Goal: Task Accomplishment & Management: Complete application form

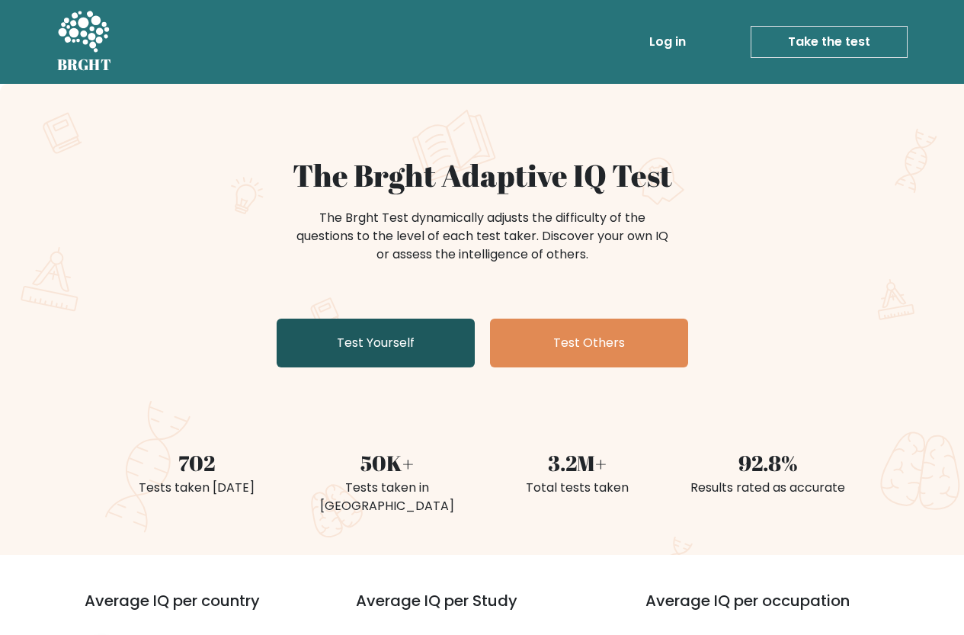
click at [383, 335] on link "Test Yourself" at bounding box center [376, 343] width 198 height 49
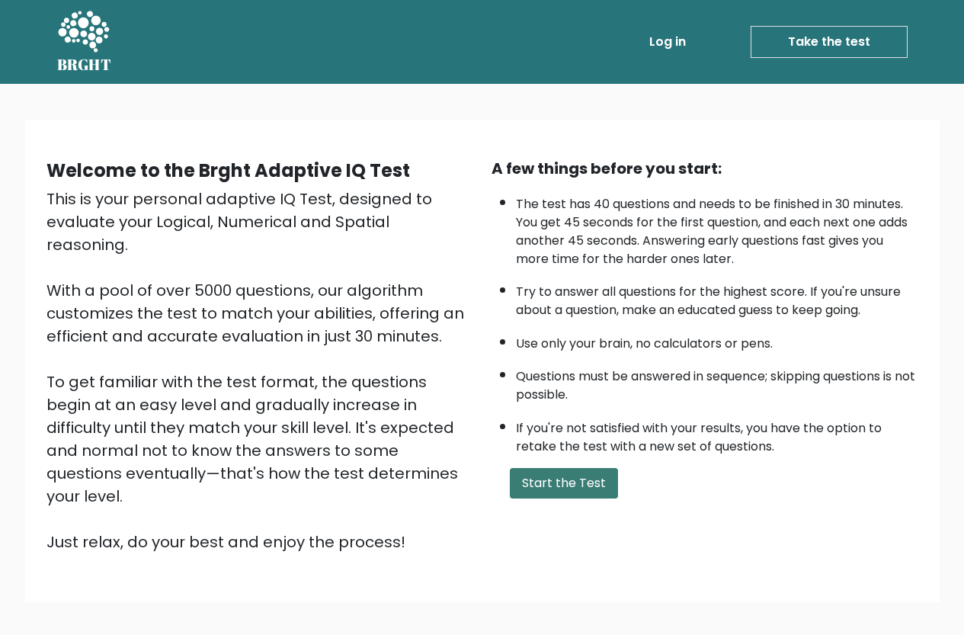
click at [560, 479] on button "Start the Test" at bounding box center [564, 483] width 108 height 30
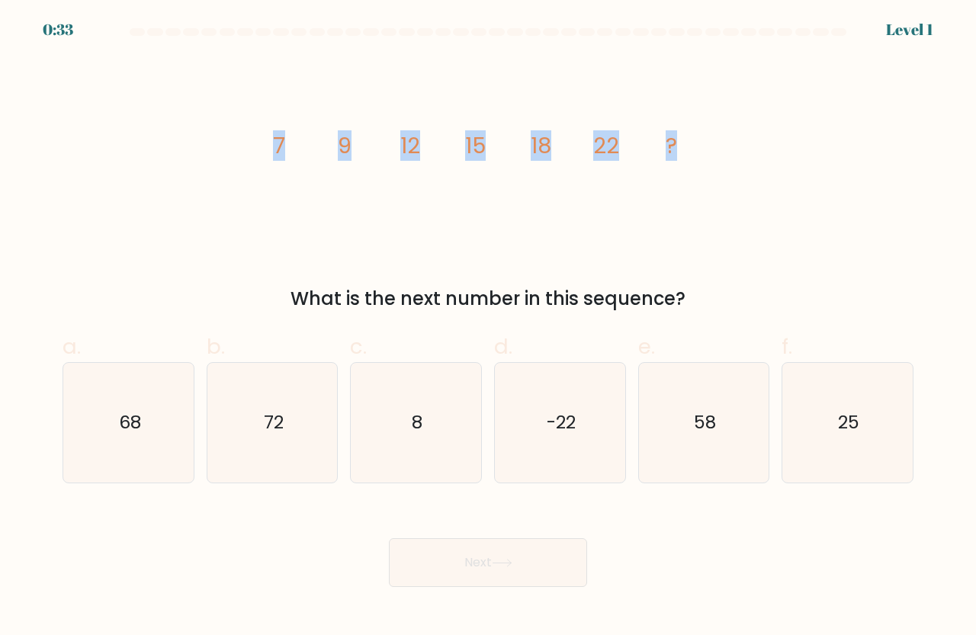
drag, startPoint x: 275, startPoint y: 141, endPoint x: 715, endPoint y: 132, distance: 439.8
click at [715, 132] on icon "image/svg+xml 7 9 12 15 18 22 ?" at bounding box center [487, 153] width 457 height 191
drag, startPoint x: 684, startPoint y: 299, endPoint x: 255, endPoint y: 123, distance: 462.8
click at [255, 123] on div "image/svg+xml 7 9 12 15 18 22 ? What is the next number in this sequence?" at bounding box center [487, 185] width 869 height 255
copy div "7 9 12 15 18 22 ? What is the next number in this sequence?"
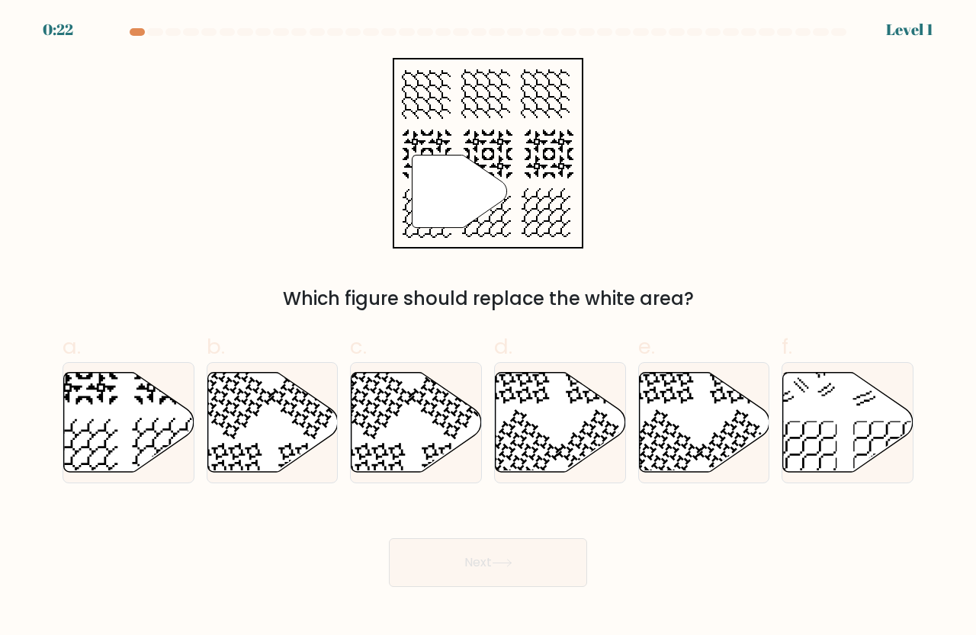
drag, startPoint x: 876, startPoint y: 427, endPoint x: 463, endPoint y: 144, distance: 501.2
drag, startPoint x: 463, startPoint y: 144, endPoint x: 315, endPoint y: 114, distance: 150.8
click at [315, 114] on div "" Which figure should replace the white area?" at bounding box center [487, 185] width 869 height 255
drag, startPoint x: 700, startPoint y: 297, endPoint x: 364, endPoint y: 144, distance: 369.4
click at [364, 144] on div "" Which figure should replace the white area?" at bounding box center [487, 185] width 869 height 255
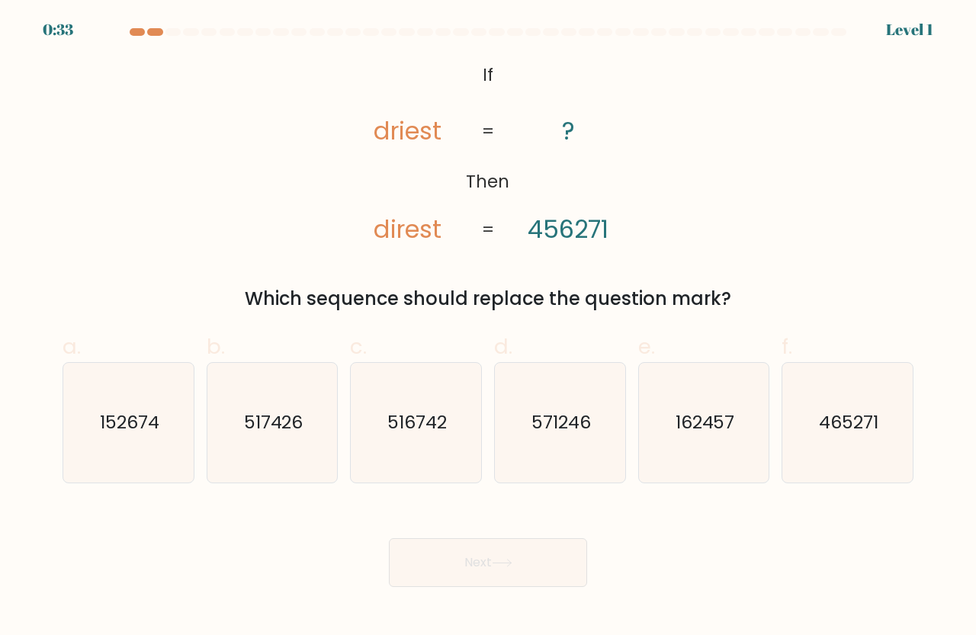
drag, startPoint x: 746, startPoint y: 300, endPoint x: 349, endPoint y: 62, distance: 462.8
click at [349, 62] on div "@import url('https://fonts.googleapis.com/css?family=Abril+Fatface:400,100,100i…" at bounding box center [487, 185] width 869 height 255
copy div "driest direst ? 456271 = = Which sequence should replace the question mark?"
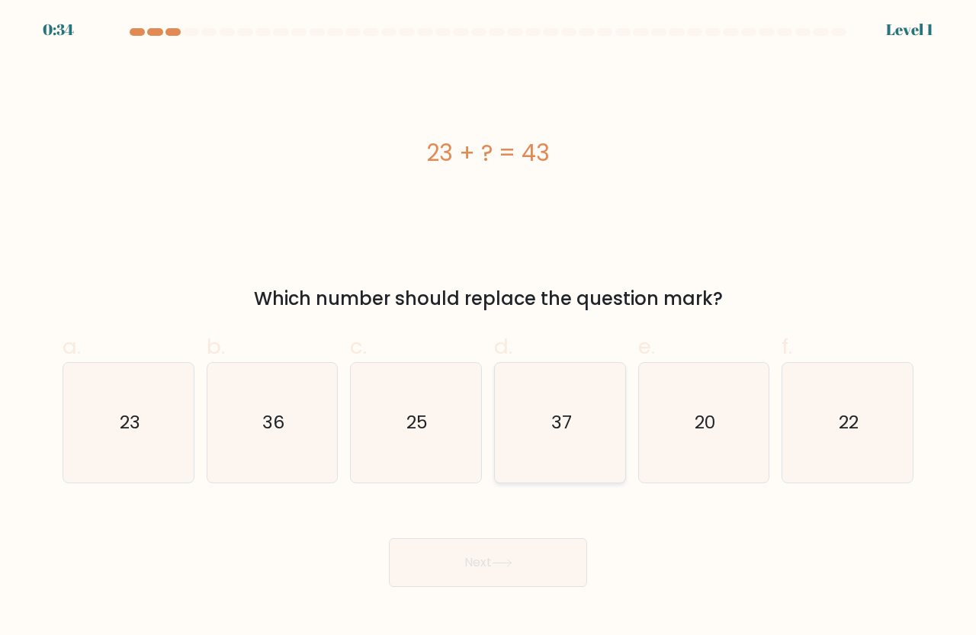
click at [558, 423] on text "37" at bounding box center [560, 422] width 21 height 25
click at [489, 328] on input "d. 37" at bounding box center [488, 323] width 1 height 10
radio input "true"
click at [682, 420] on icon "20" at bounding box center [704, 423] width 120 height 120
click at [489, 328] on input "e. 20" at bounding box center [488, 323] width 1 height 10
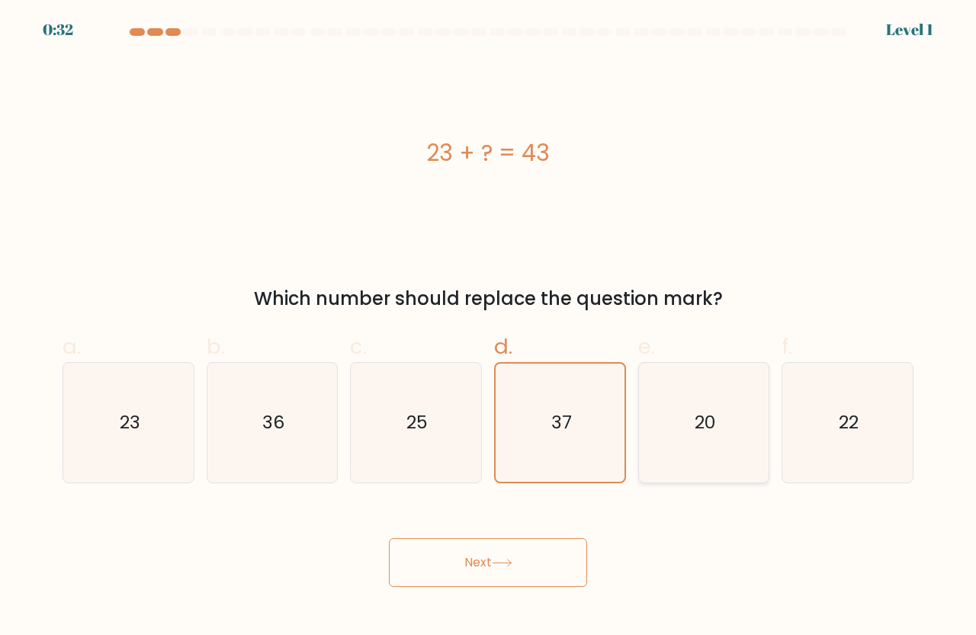
radio input "true"
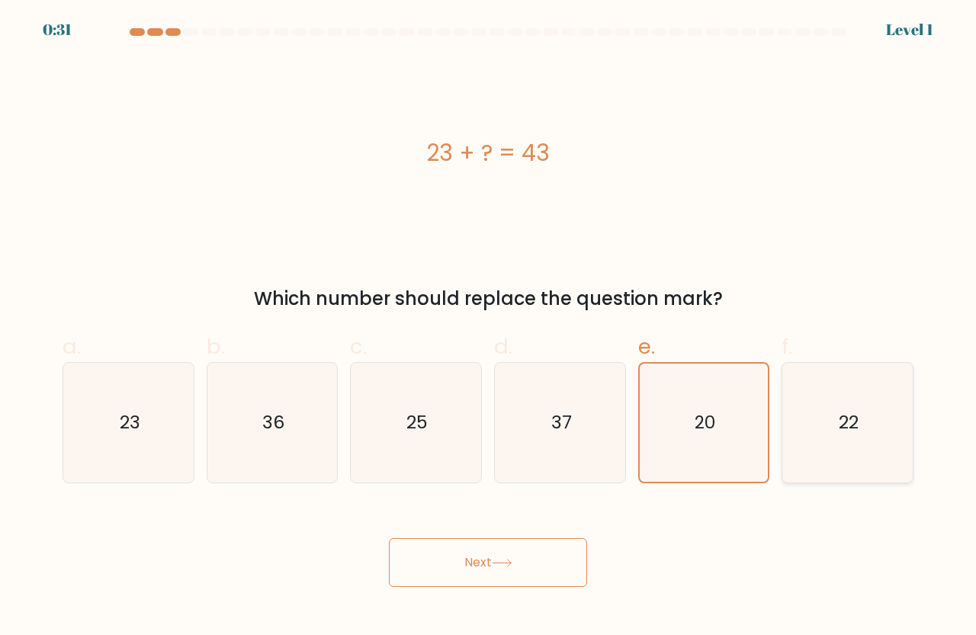
click at [812, 419] on icon "22" at bounding box center [847, 423] width 120 height 120
click at [489, 328] on input "f. 22" at bounding box center [488, 323] width 1 height 10
radio input "true"
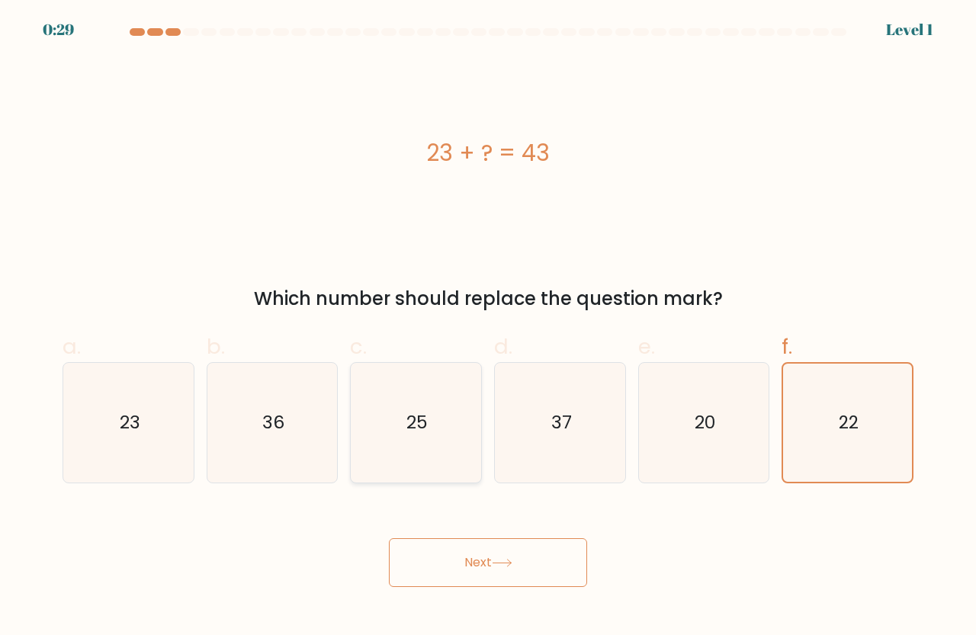
click at [392, 445] on icon "25" at bounding box center [416, 423] width 120 height 120
click at [488, 328] on input "c. 25" at bounding box center [488, 323] width 1 height 10
radio input "true"
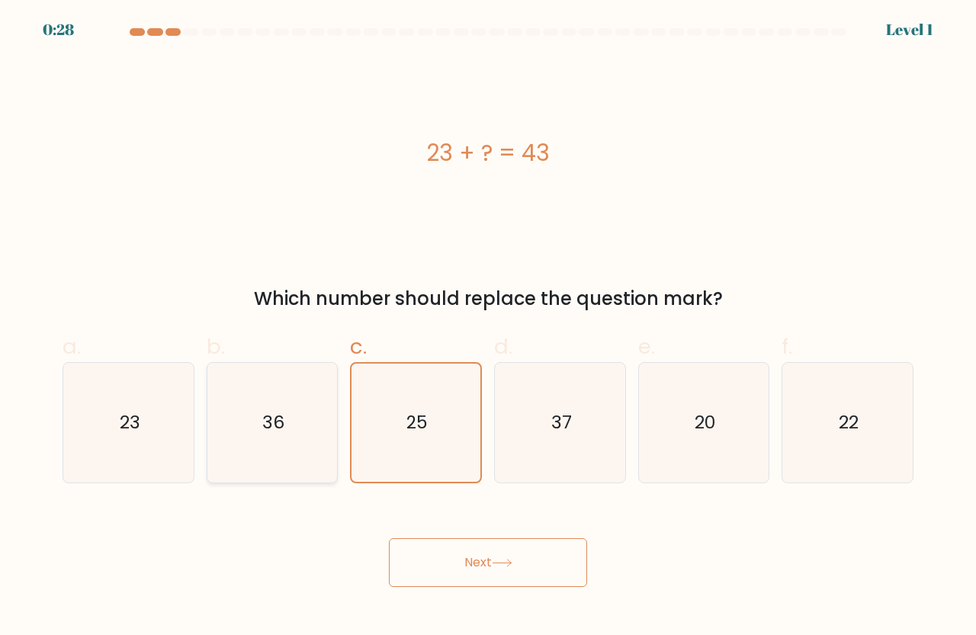
click at [317, 446] on icon "36" at bounding box center [273, 423] width 120 height 120
click at [488, 328] on input "b. 36" at bounding box center [488, 323] width 1 height 10
radio input "true"
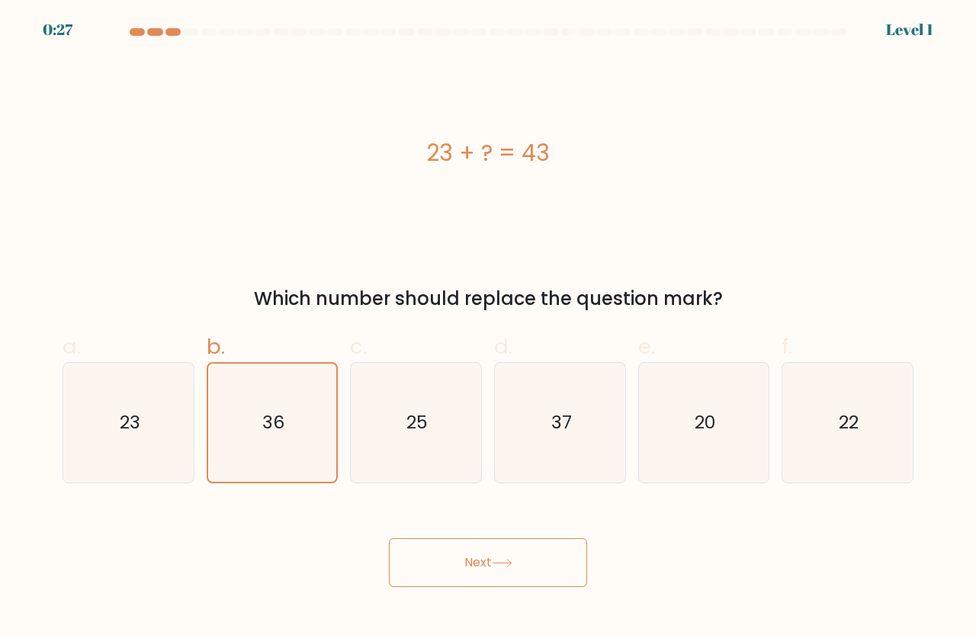
click at [476, 562] on button "Next" at bounding box center [488, 562] width 198 height 49
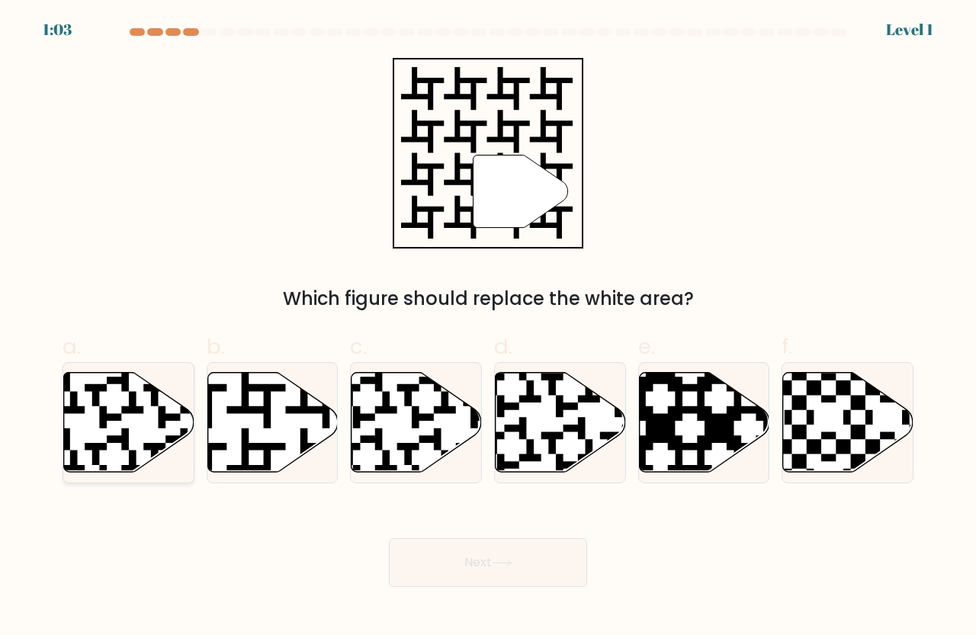
click at [172, 446] on icon at bounding box center [129, 423] width 130 height 100
click at [488, 328] on input "a." at bounding box center [488, 323] width 1 height 10
radio input "true"
click at [410, 530] on div "Next" at bounding box center [487, 543] width 869 height 85
click at [240, 402] on icon at bounding box center [272, 423] width 130 height 100
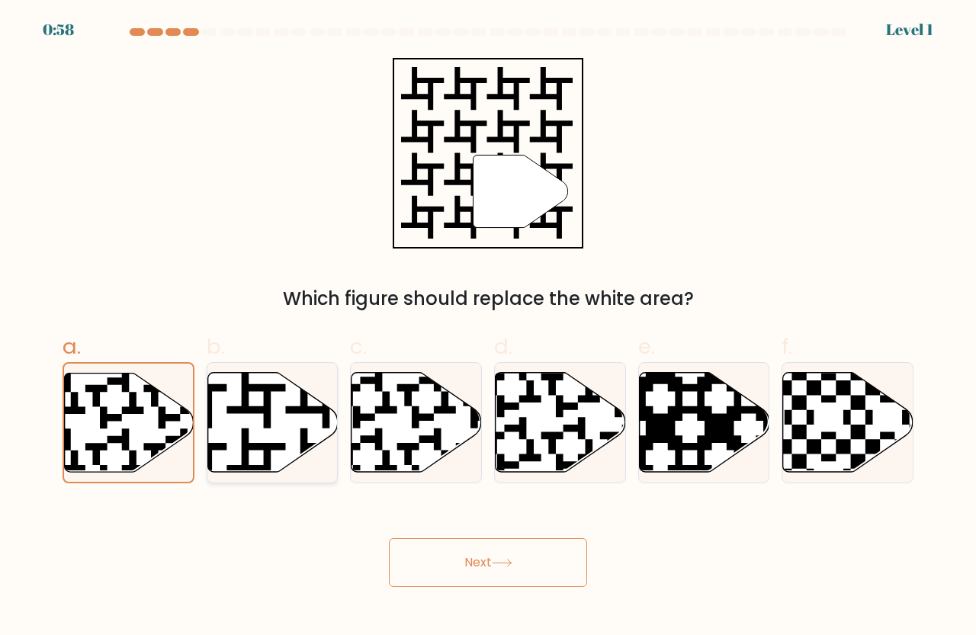
click at [488, 328] on input "b." at bounding box center [488, 323] width 1 height 10
radio input "true"
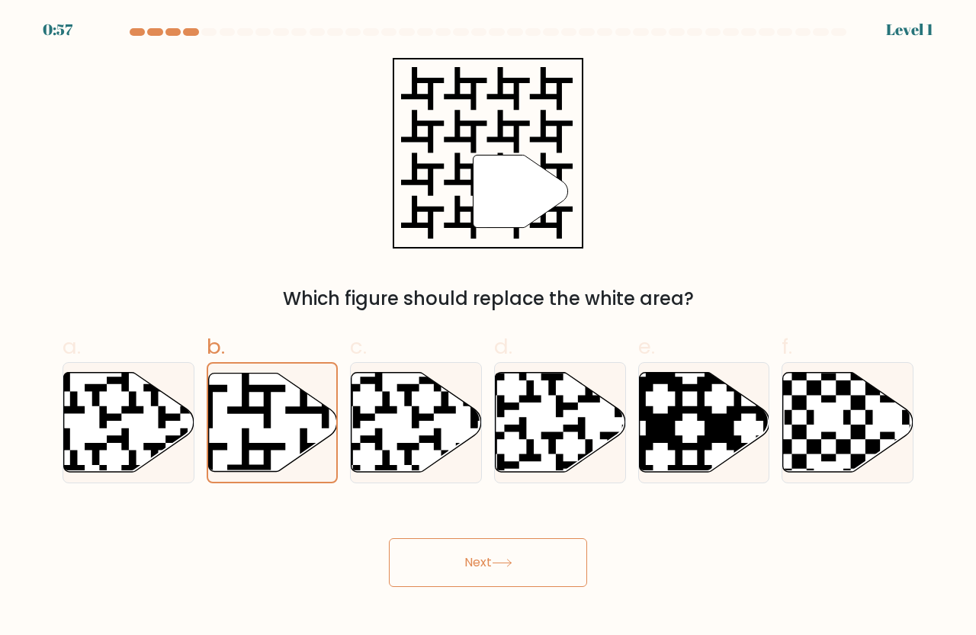
click at [511, 560] on icon at bounding box center [502, 563] width 21 height 8
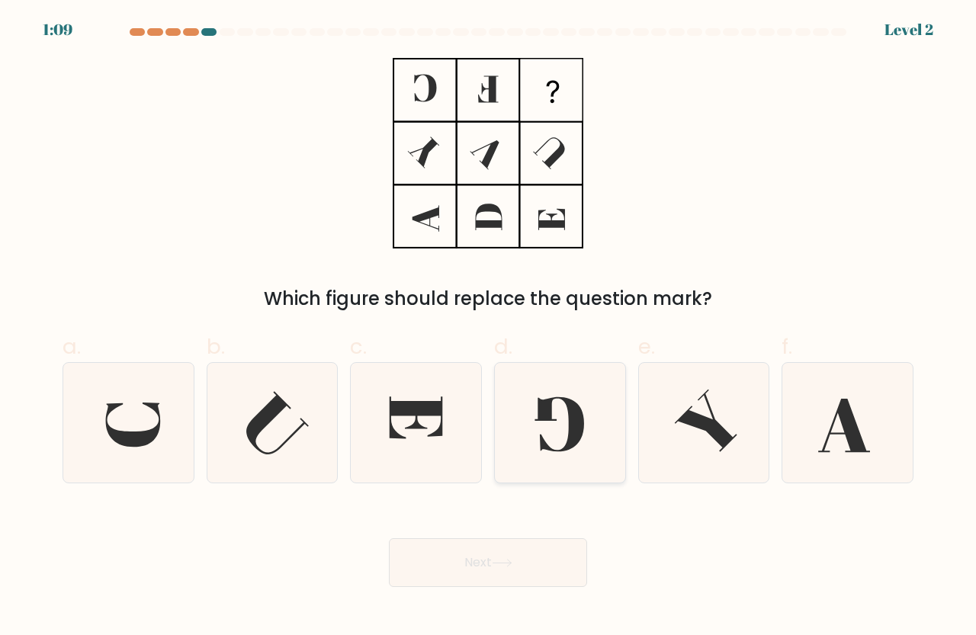
click at [594, 412] on icon at bounding box center [560, 423] width 120 height 120
click at [489, 328] on input "d." at bounding box center [488, 323] width 1 height 10
radio input "true"
click at [496, 572] on button "Next" at bounding box center [488, 562] width 198 height 49
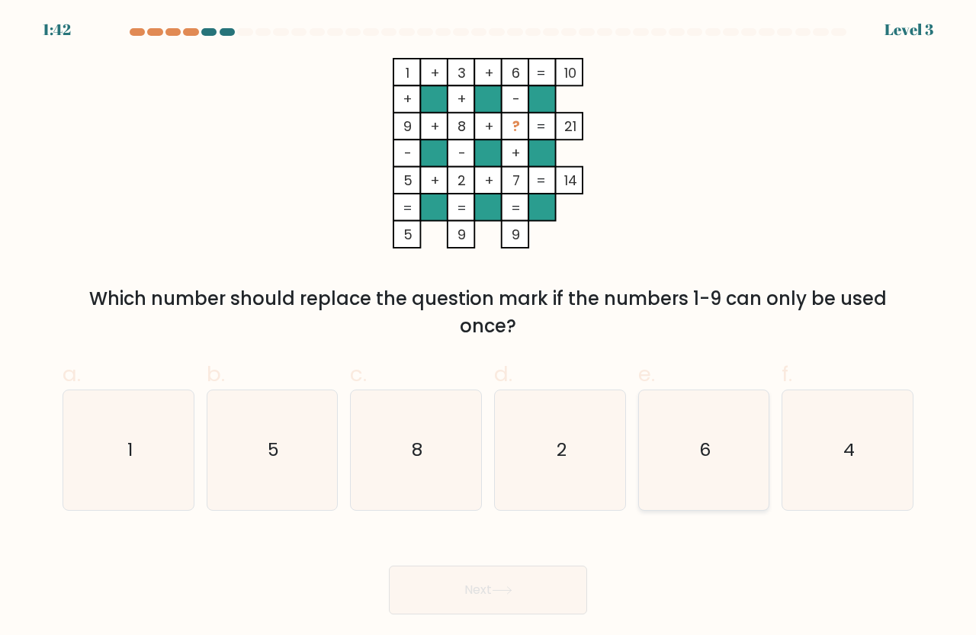
click at [671, 438] on icon "6" at bounding box center [704, 450] width 120 height 120
click at [489, 328] on input "e. 6" at bounding box center [488, 323] width 1 height 10
radio input "true"
click at [501, 593] on icon at bounding box center [502, 590] width 21 height 8
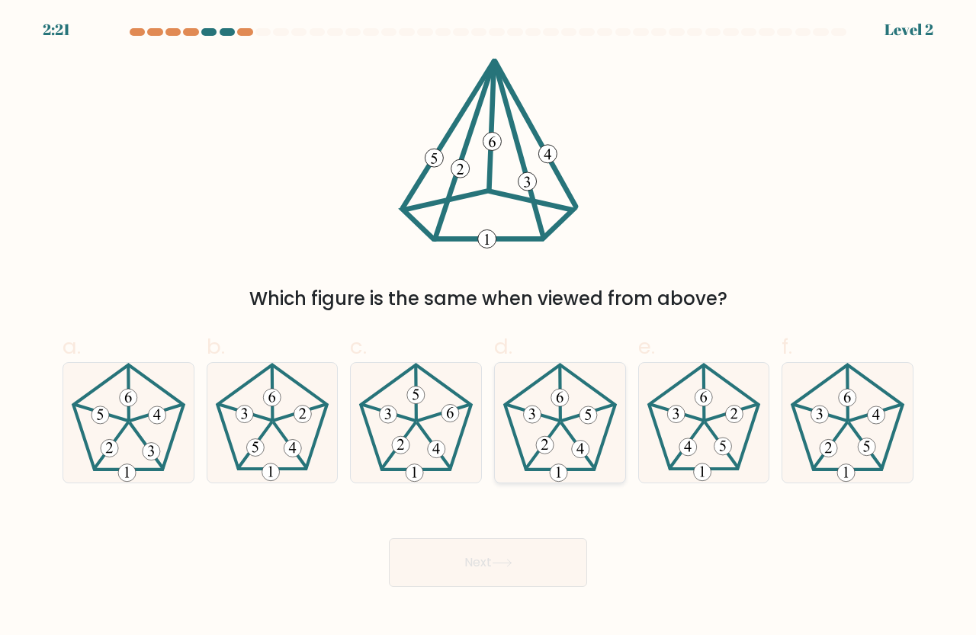
click at [548, 408] on icon at bounding box center [560, 423] width 120 height 120
click at [489, 328] on input "d." at bounding box center [488, 323] width 1 height 10
radio input "true"
click at [514, 571] on button "Next" at bounding box center [488, 562] width 198 height 49
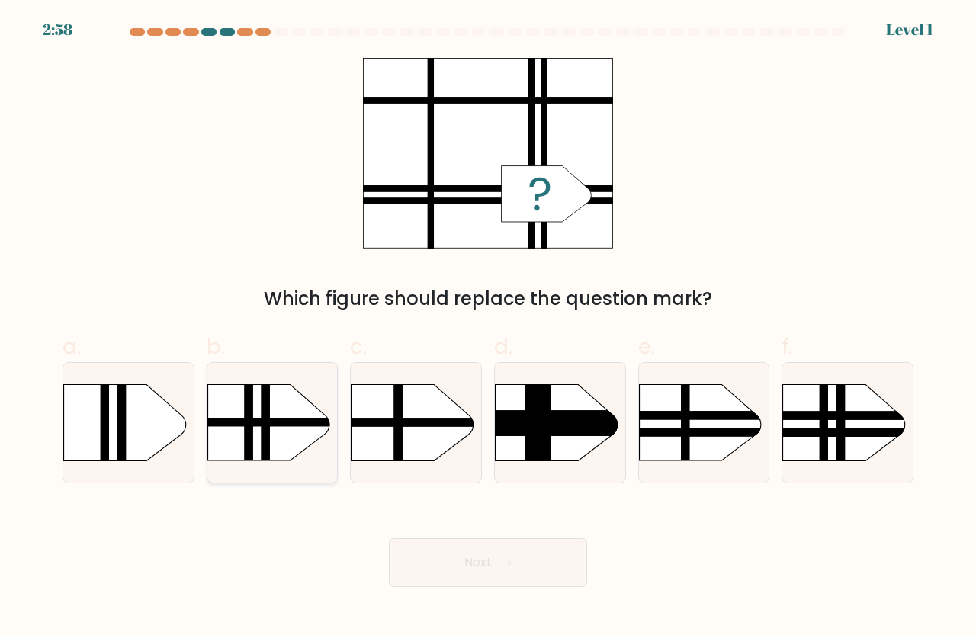
click at [223, 421] on rect at bounding box center [185, 422] width 339 height 8
click at [488, 328] on input "b." at bounding box center [488, 323] width 1 height 10
radio input "true"
click at [482, 556] on button "Next" at bounding box center [488, 562] width 198 height 49
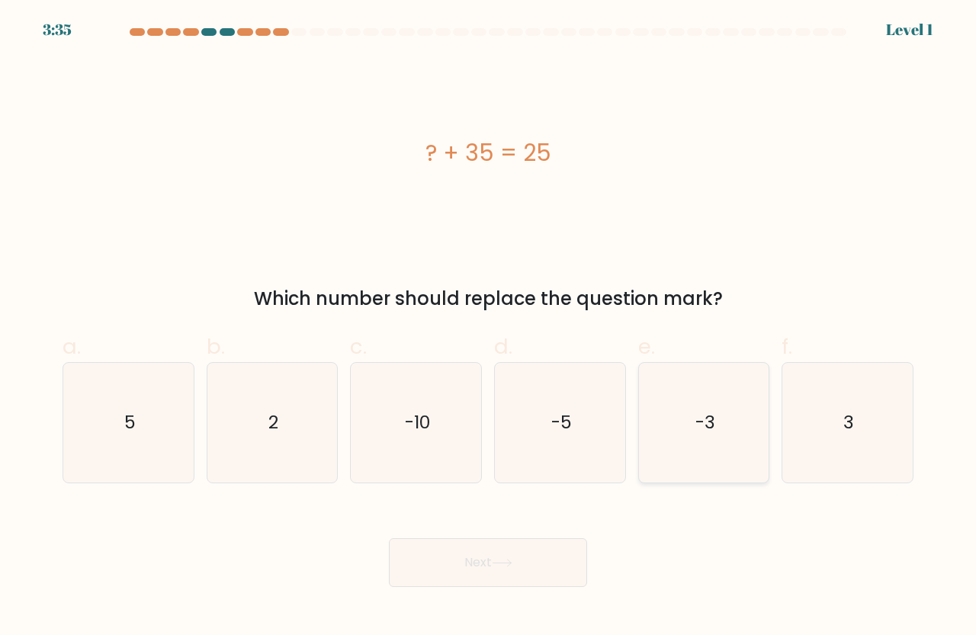
click at [713, 417] on text "-3" at bounding box center [705, 422] width 20 height 25
click at [489, 328] on input "e. -3" at bounding box center [488, 323] width 1 height 10
radio input "true"
click at [425, 399] on icon "-10" at bounding box center [416, 423] width 120 height 120
click at [488, 328] on input "c. -10" at bounding box center [488, 323] width 1 height 10
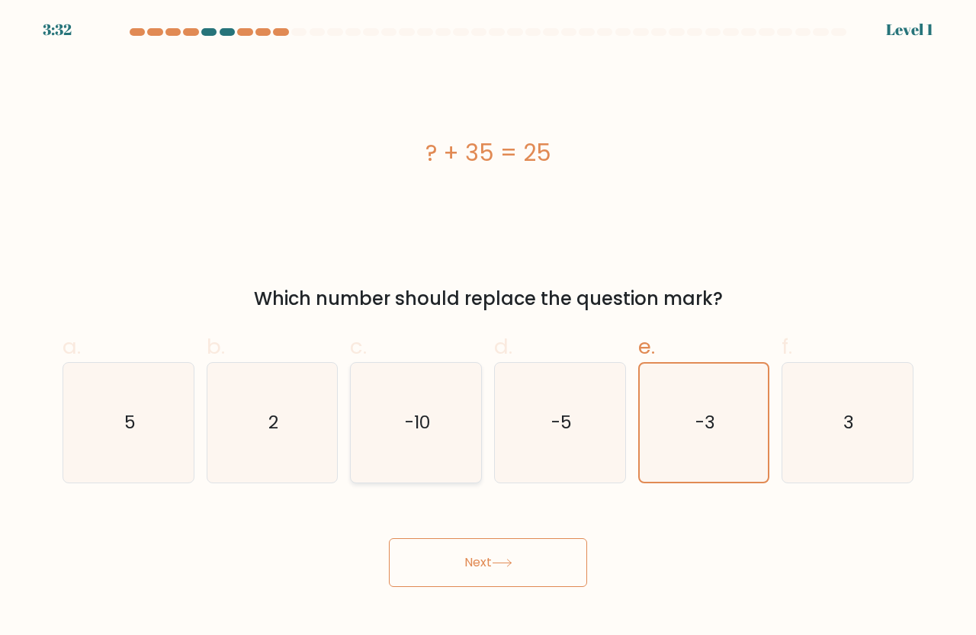
radio input "true"
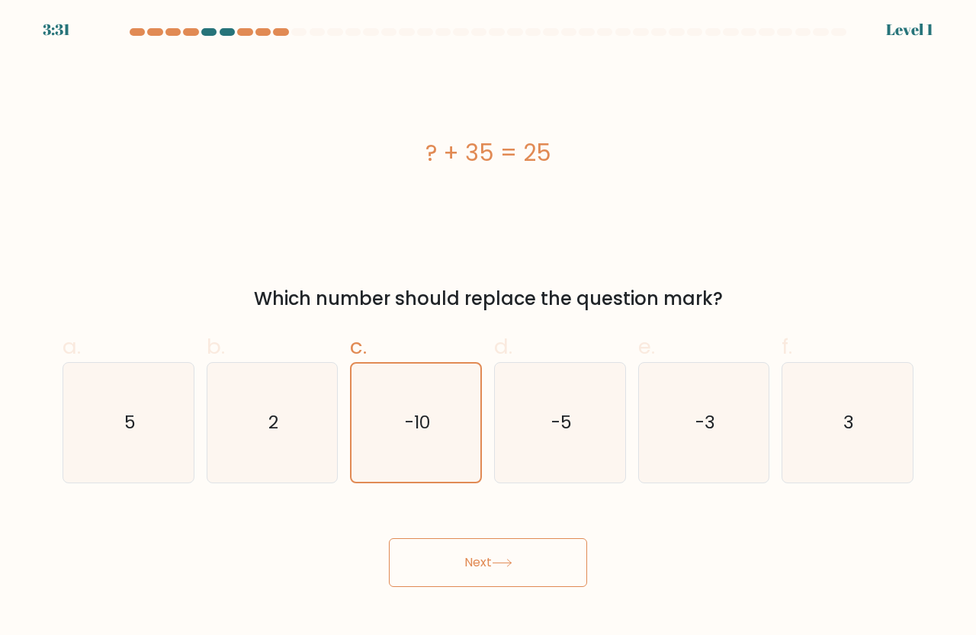
click at [501, 543] on button "Next" at bounding box center [488, 562] width 198 height 49
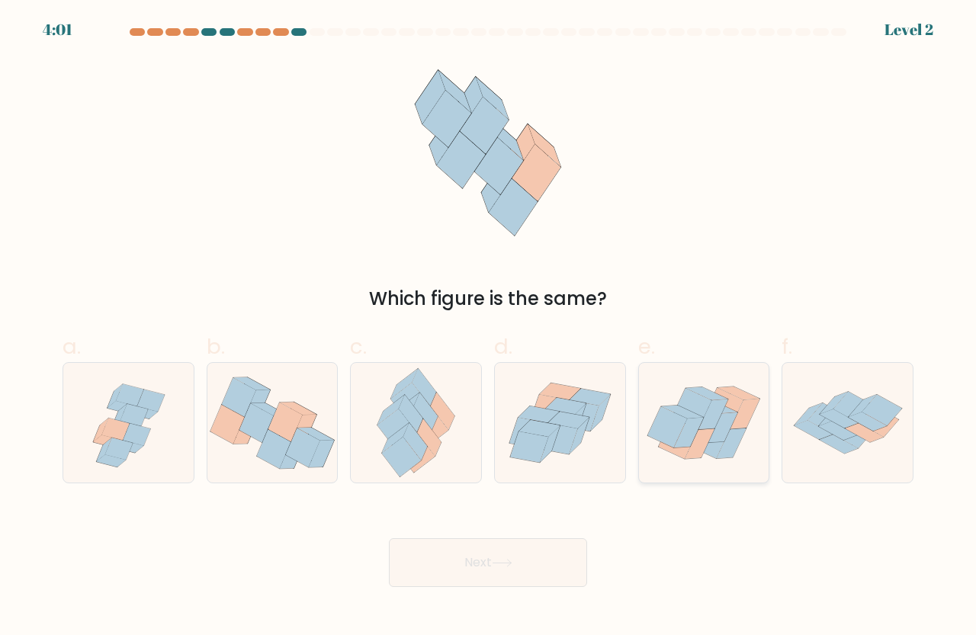
click at [717, 448] on icon at bounding box center [710, 438] width 40 height 41
click at [489, 328] on input "e." at bounding box center [488, 323] width 1 height 10
radio input "true"
click at [515, 573] on button "Next" at bounding box center [488, 562] width 198 height 49
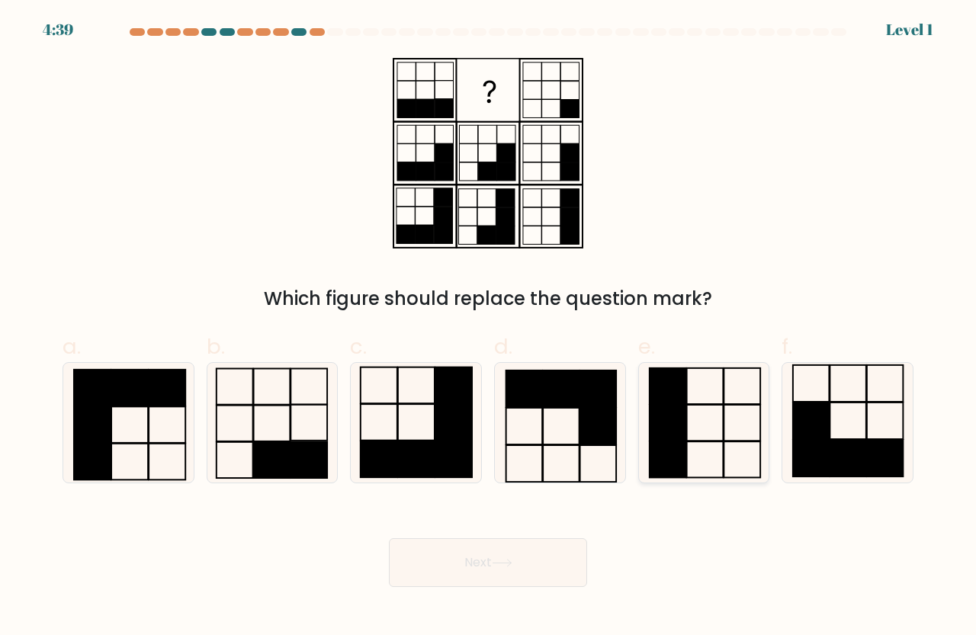
click at [721, 398] on icon at bounding box center [704, 423] width 120 height 120
click at [489, 328] on input "e." at bounding box center [488, 323] width 1 height 10
radio input "true"
click at [462, 578] on button "Next" at bounding box center [488, 562] width 198 height 49
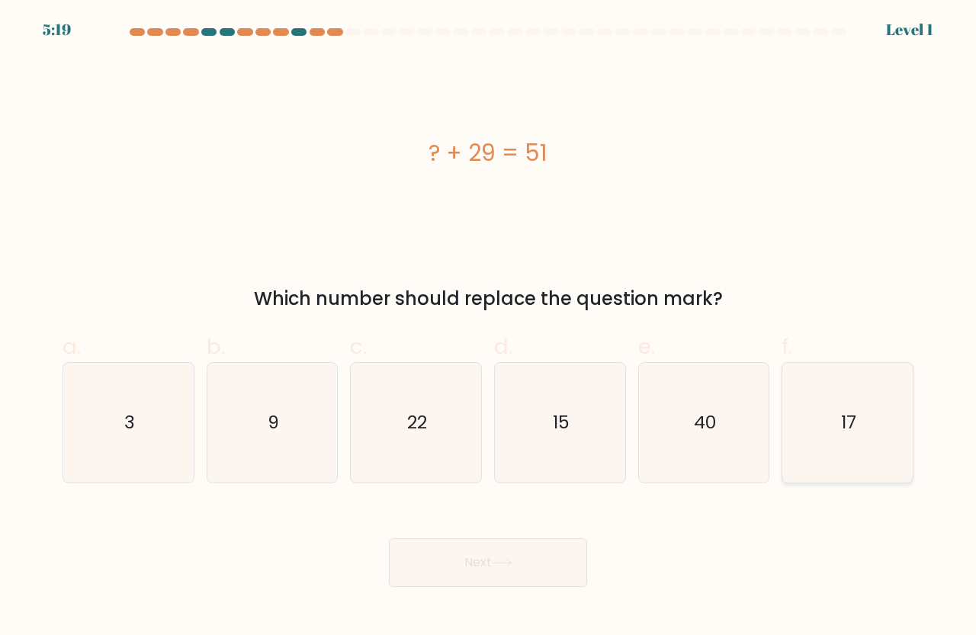
click at [793, 430] on icon "17" at bounding box center [847, 423] width 120 height 120
click at [489, 328] on input "f. 17" at bounding box center [488, 323] width 1 height 10
radio input "true"
click at [85, 434] on icon "3" at bounding box center [129, 423] width 120 height 120
click at [488, 328] on input "a. 3" at bounding box center [488, 323] width 1 height 10
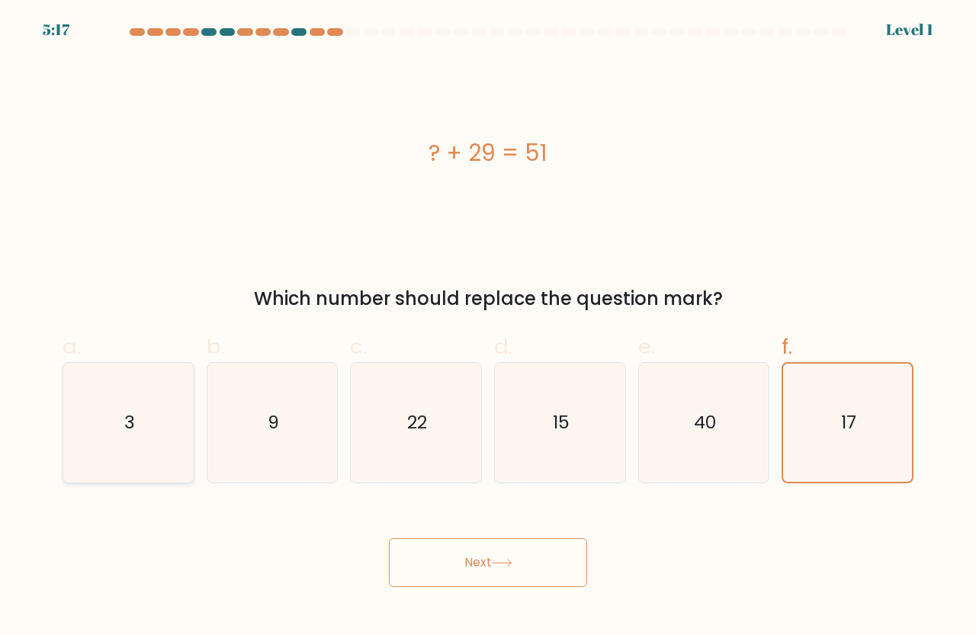
radio input "true"
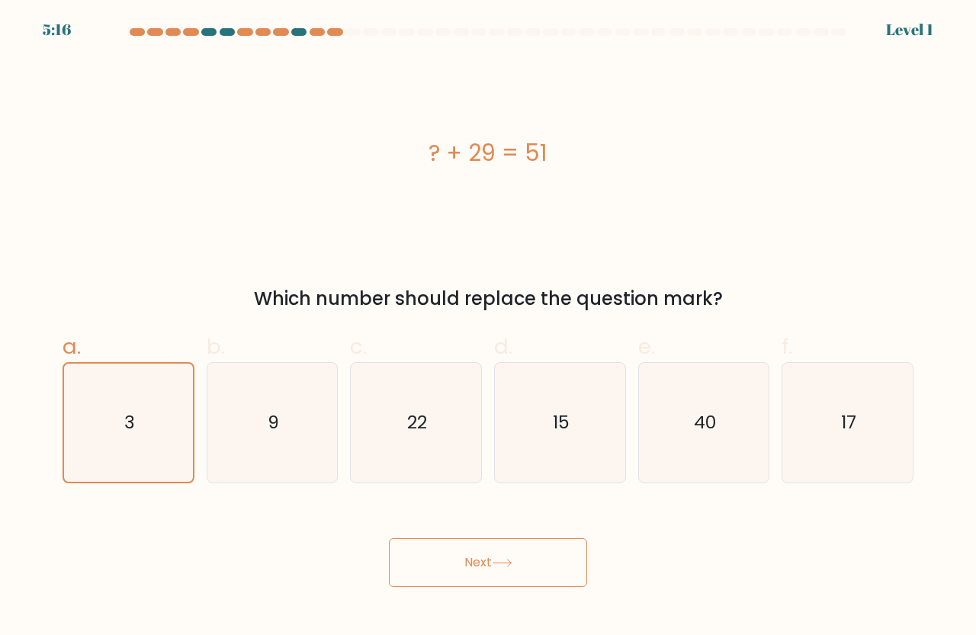
click at [495, 549] on button "Next" at bounding box center [488, 562] width 198 height 49
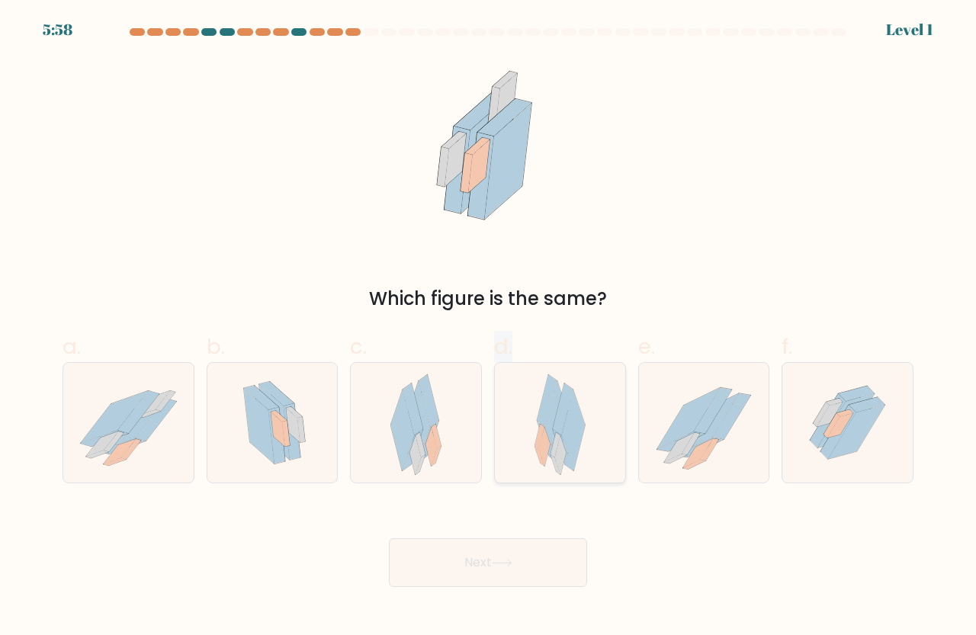
drag, startPoint x: 396, startPoint y: 397, endPoint x: 549, endPoint y: 399, distance: 152.4
click at [534, 399] on div "a. b. c." at bounding box center [487, 401] width 863 height 165
click at [870, 433] on icon at bounding box center [847, 423] width 106 height 120
click at [489, 328] on input "f." at bounding box center [488, 323] width 1 height 10
radio input "true"
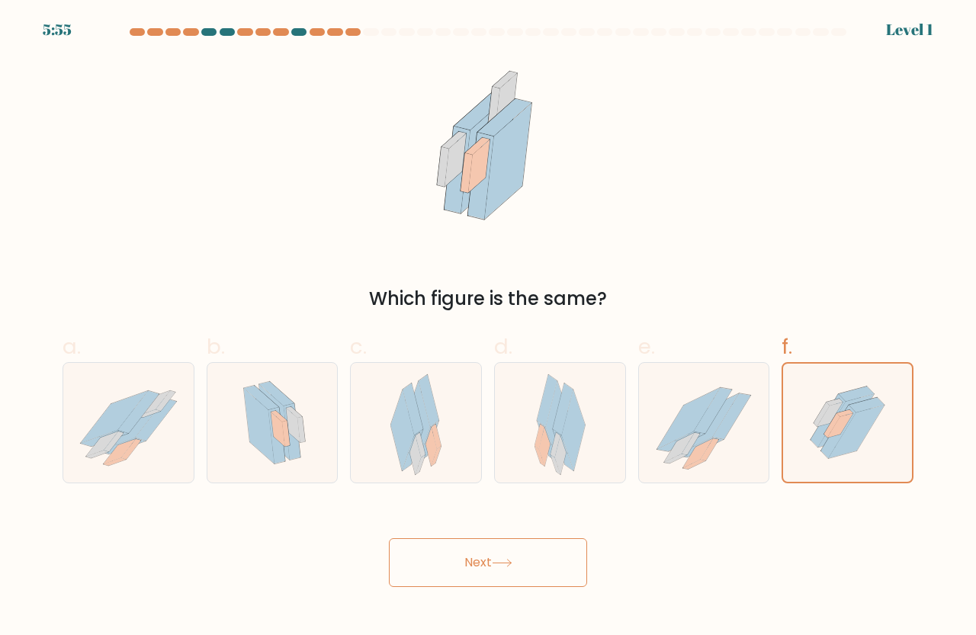
click at [475, 561] on button "Next" at bounding box center [488, 562] width 198 height 49
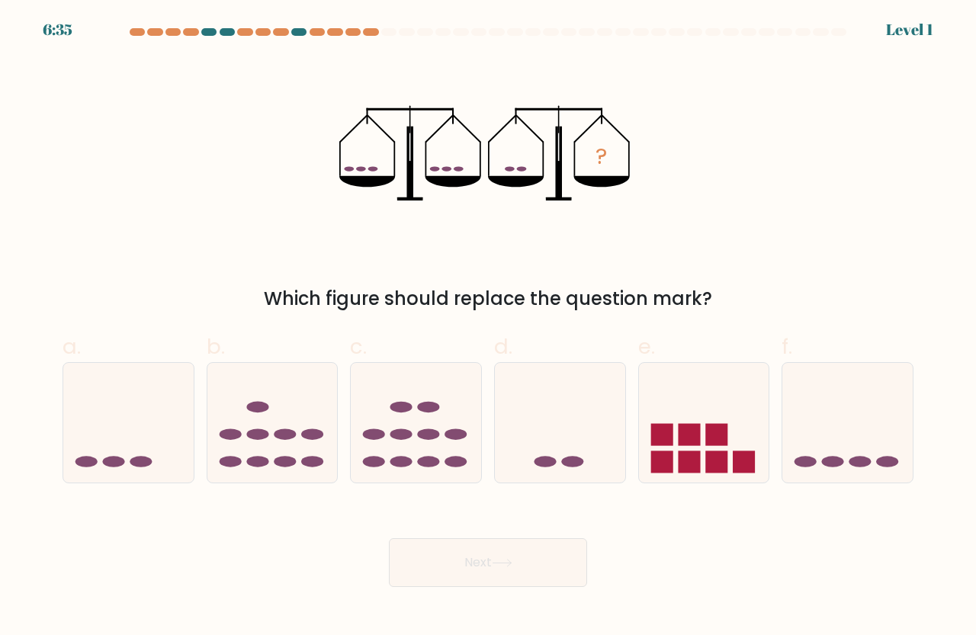
click at [421, 552] on button "Next" at bounding box center [488, 562] width 198 height 49
click at [623, 438] on icon at bounding box center [560, 422] width 130 height 107
click at [489, 328] on input "d." at bounding box center [488, 323] width 1 height 10
radio input "true"
click at [726, 409] on icon at bounding box center [704, 422] width 130 height 107
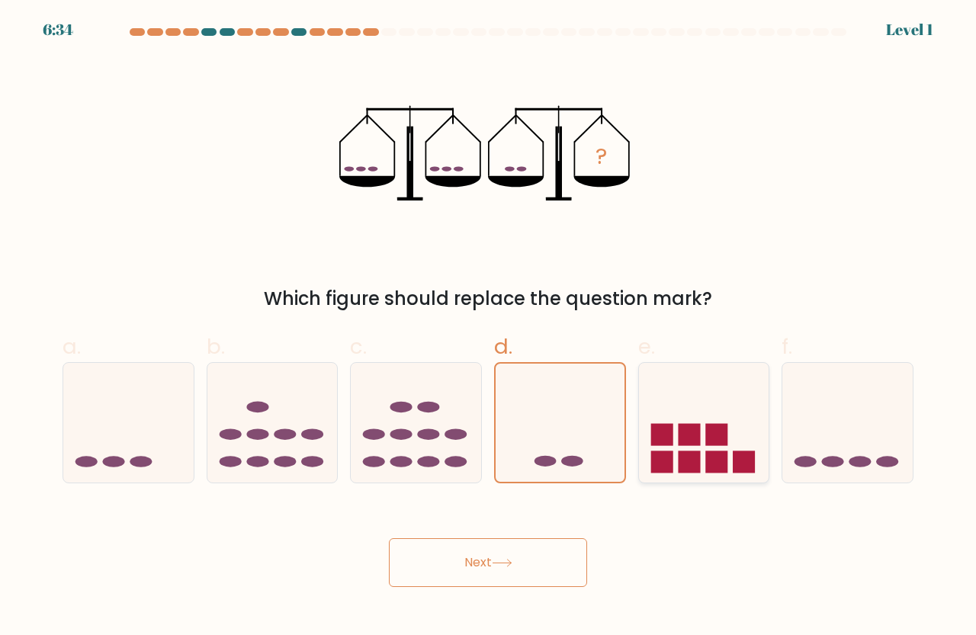
click at [489, 328] on input "e." at bounding box center [488, 323] width 1 height 10
radio input "true"
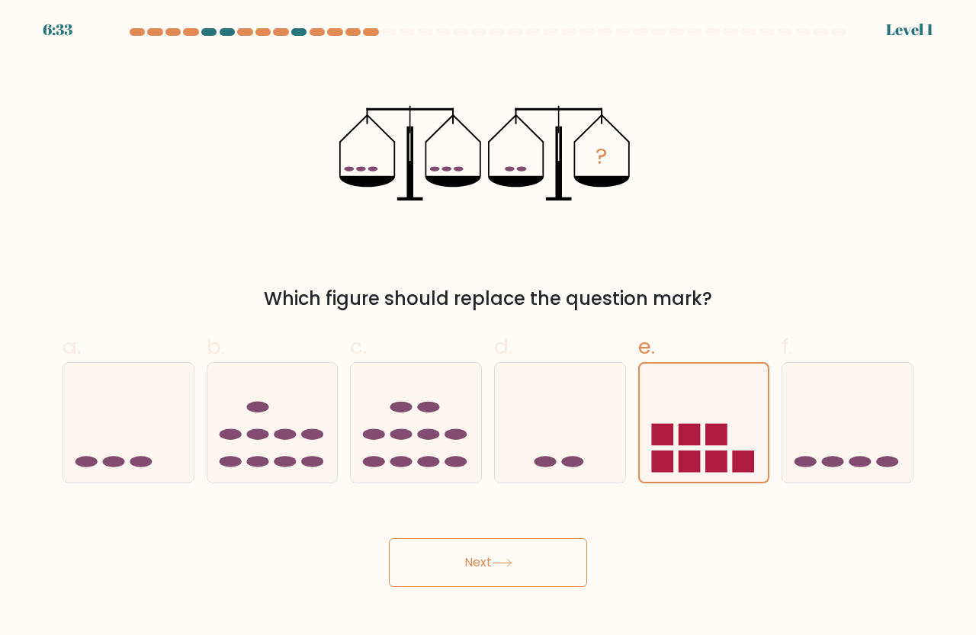
click at [931, 33] on form at bounding box center [488, 307] width 976 height 559
click at [551, 562] on button "Next" at bounding box center [488, 562] width 198 height 49
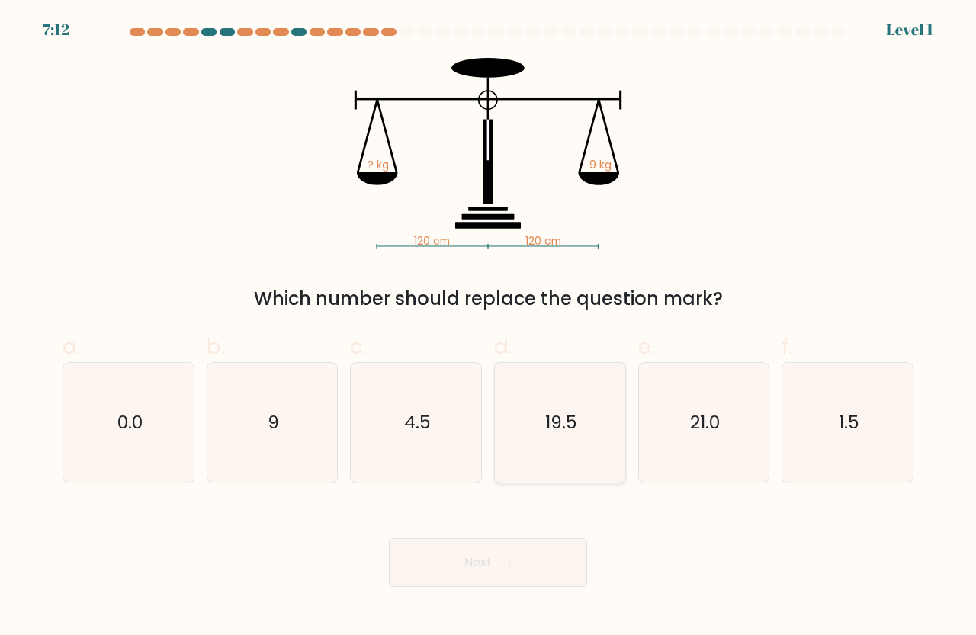
click at [568, 437] on icon "19.5" at bounding box center [560, 423] width 120 height 120
click at [489, 328] on input "d. 19.5" at bounding box center [488, 323] width 1 height 10
radio input "true"
click at [531, 548] on button "Next" at bounding box center [488, 562] width 198 height 49
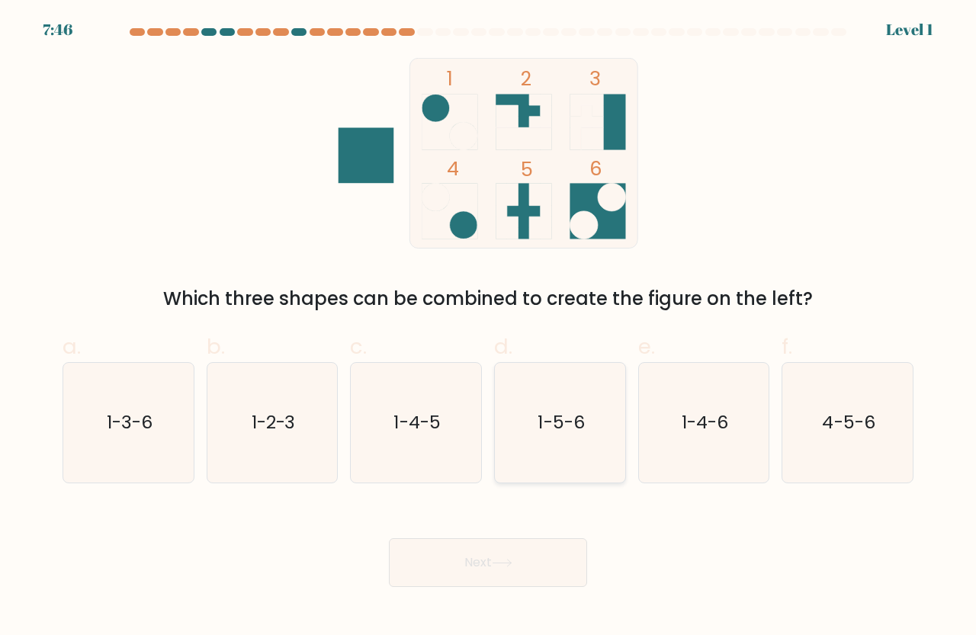
click at [543, 400] on icon "1-5-6" at bounding box center [560, 423] width 120 height 120
click at [489, 328] on input "d. 1-5-6" at bounding box center [488, 323] width 1 height 10
radio input "true"
click at [518, 556] on button "Next" at bounding box center [488, 562] width 198 height 49
click at [659, 406] on icon "1-4-6" at bounding box center [704, 423] width 120 height 120
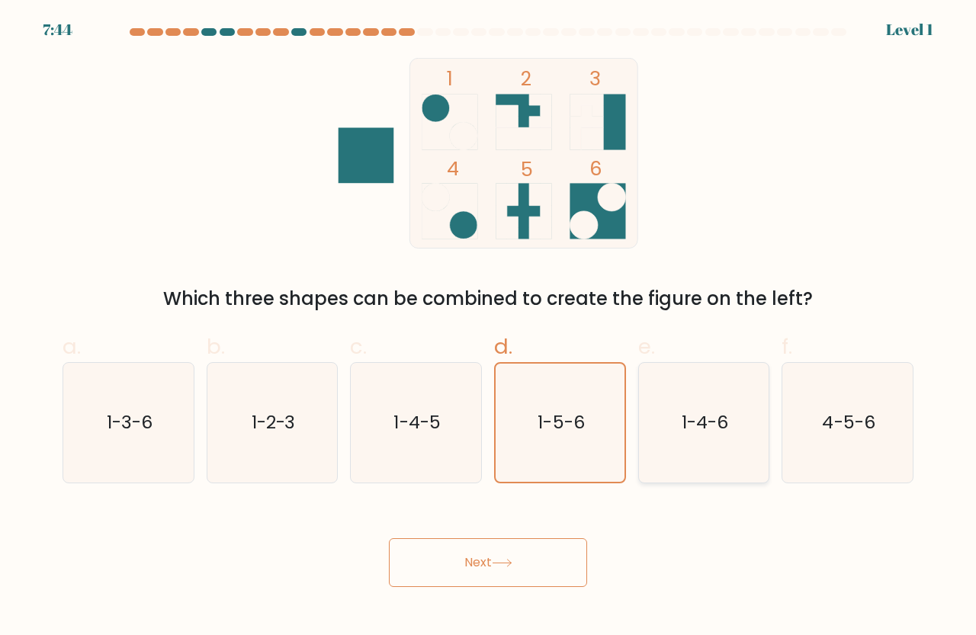
click at [489, 328] on input "e. 1-4-6" at bounding box center [488, 323] width 1 height 10
radio input "true"
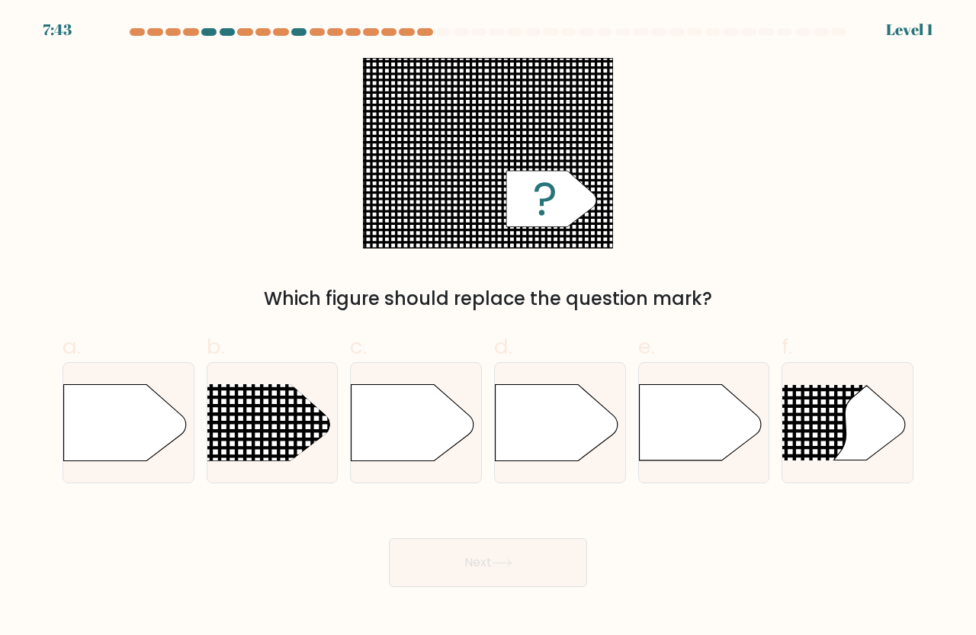
click at [509, 547] on button "Next" at bounding box center [488, 562] width 198 height 49
click at [513, 439] on icon at bounding box center [556, 423] width 122 height 76
click at [489, 328] on input "d." at bounding box center [488, 323] width 1 height 10
radio input "true"
click at [505, 395] on icon at bounding box center [556, 422] width 120 height 75
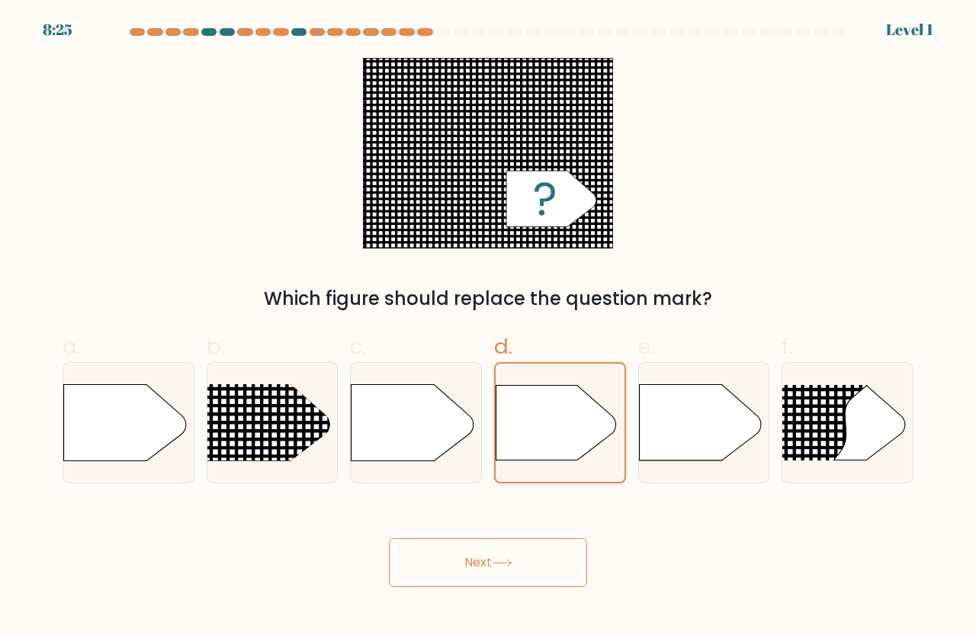
click at [489, 328] on input "d." at bounding box center [488, 323] width 1 height 10
